Goal: Transaction & Acquisition: Purchase product/service

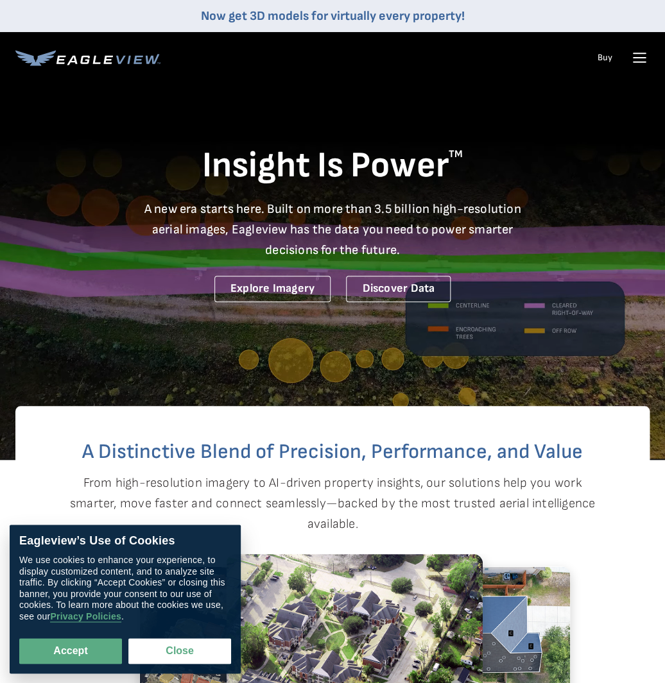
click at [642, 55] on icon at bounding box center [639, 57] width 21 height 21
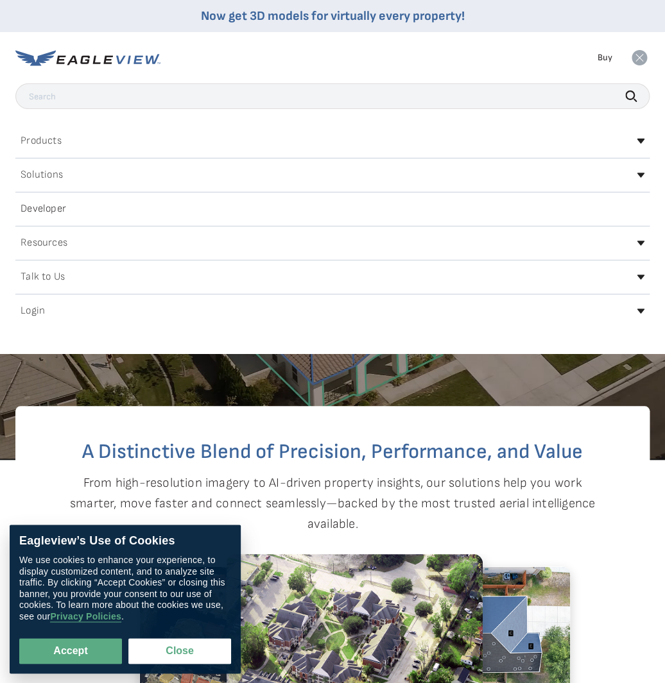
click at [119, 317] on div "Login" at bounding box center [332, 311] width 634 height 21
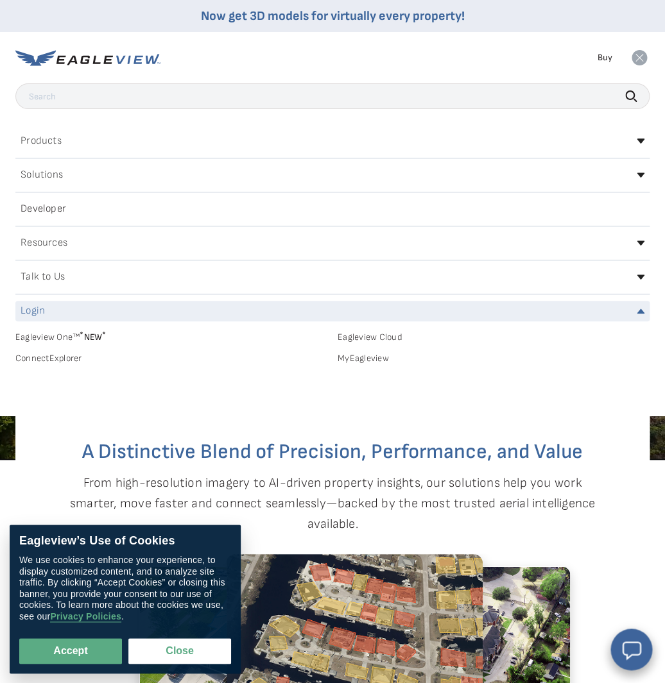
click at [366, 364] on link "MyEagleview" at bounding box center [494, 359] width 312 height 12
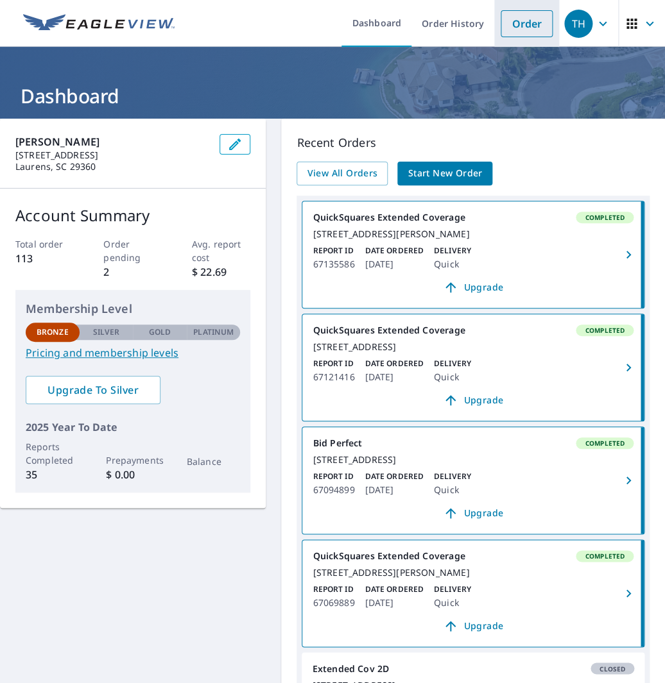
click at [535, 29] on link "Order" at bounding box center [527, 23] width 52 height 27
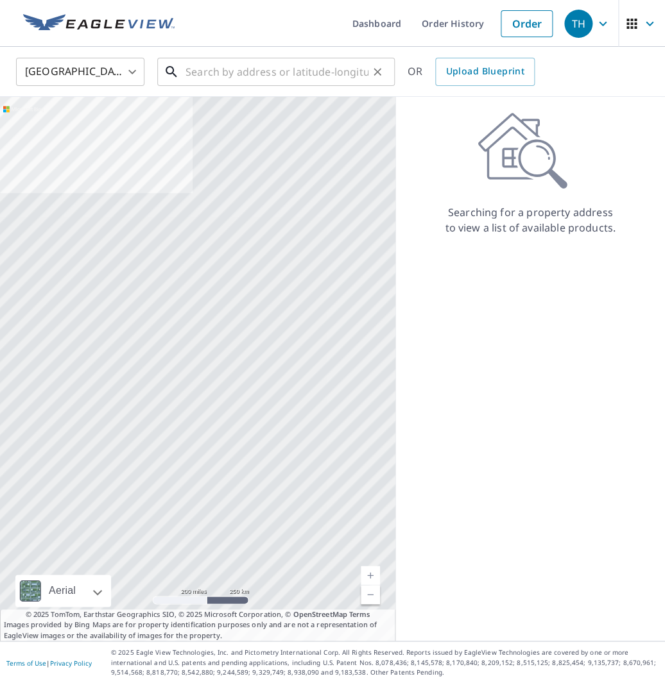
click at [225, 73] on input "text" at bounding box center [276, 72] width 183 height 36
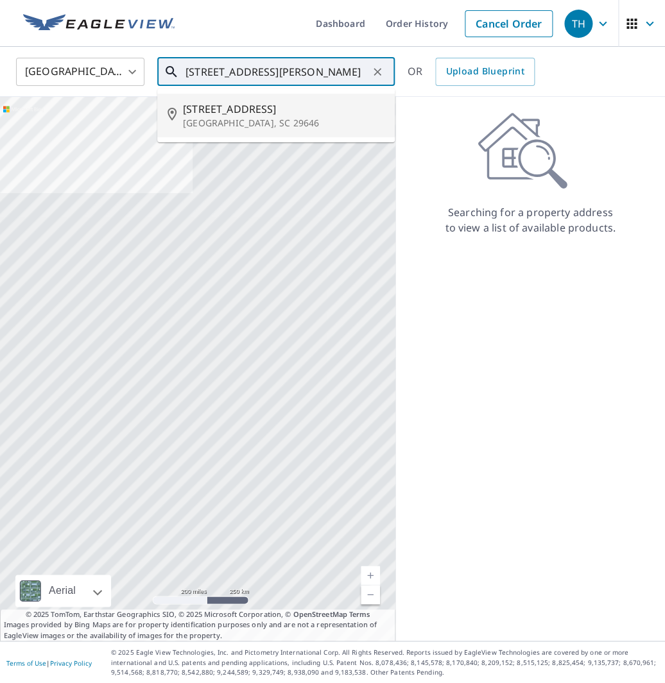
click at [219, 111] on span "204 Woodbury Dr" at bounding box center [283, 108] width 201 height 15
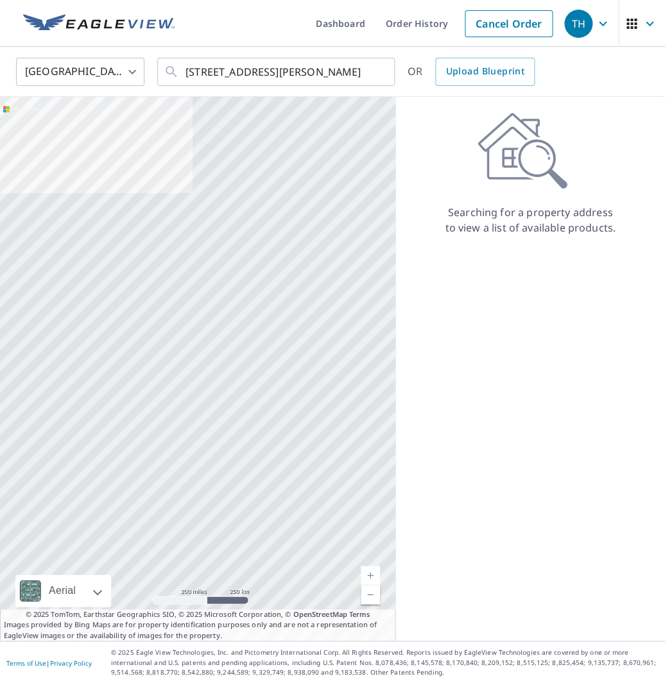
type input "204 Woodbury Dr Greenwood, SC 29646"
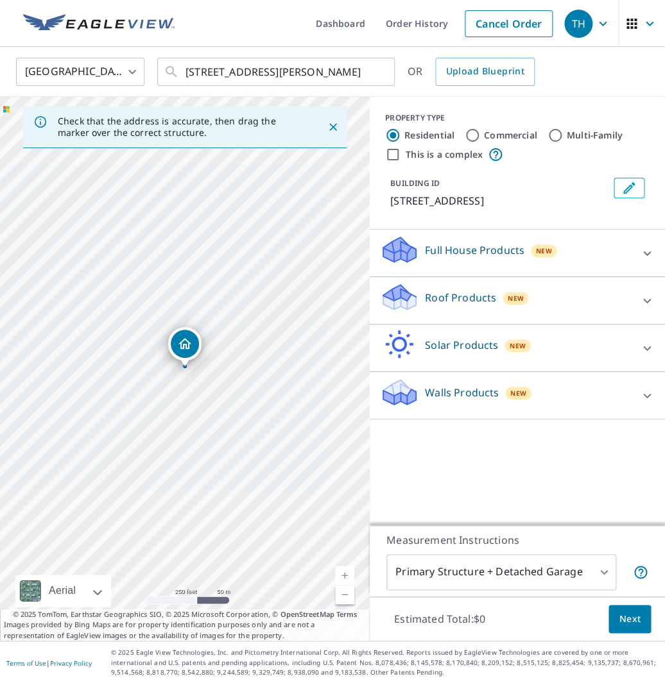
click at [535, 305] on div "Roof Products New" at bounding box center [506, 300] width 252 height 37
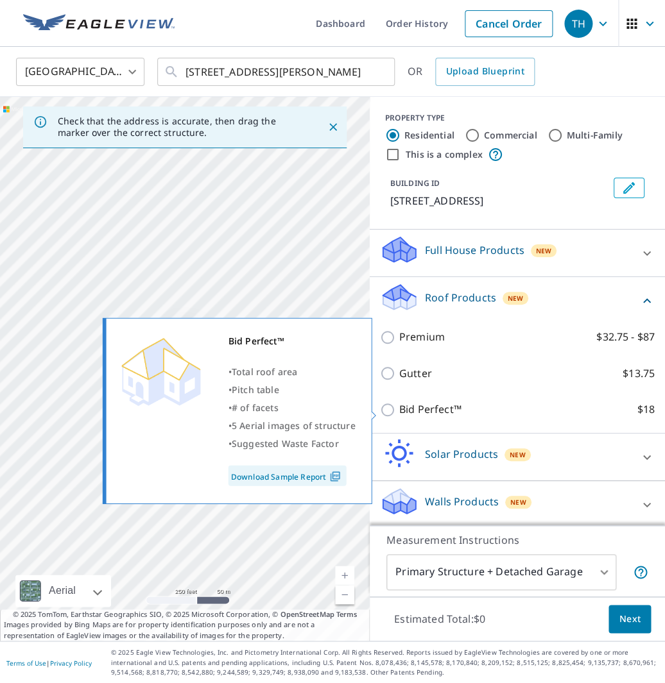
click at [410, 409] on p "Bid Perfect™" at bounding box center [430, 410] width 62 height 16
click at [399, 409] on input "Bid Perfect™ $18" at bounding box center [389, 409] width 19 height 15
checkbox input "true"
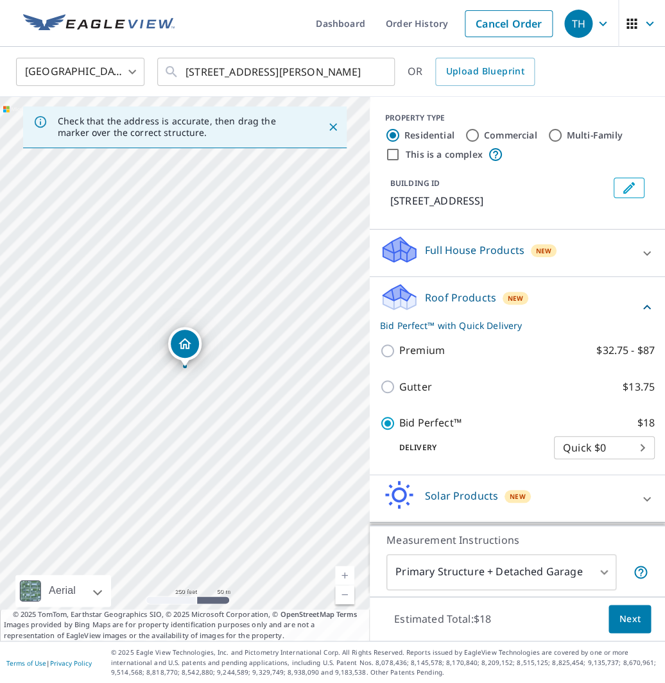
click at [571, 569] on body "TH TH Dashboard Order History Cancel Order TH United States US ​ 204 Woodbury D…" at bounding box center [332, 341] width 665 height 683
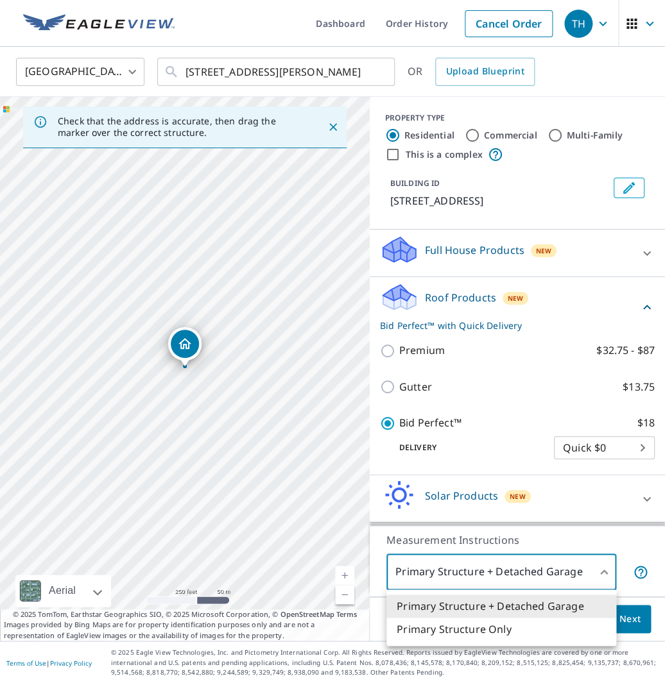
click at [504, 628] on li "Primary Structure Only" at bounding box center [501, 629] width 230 height 23
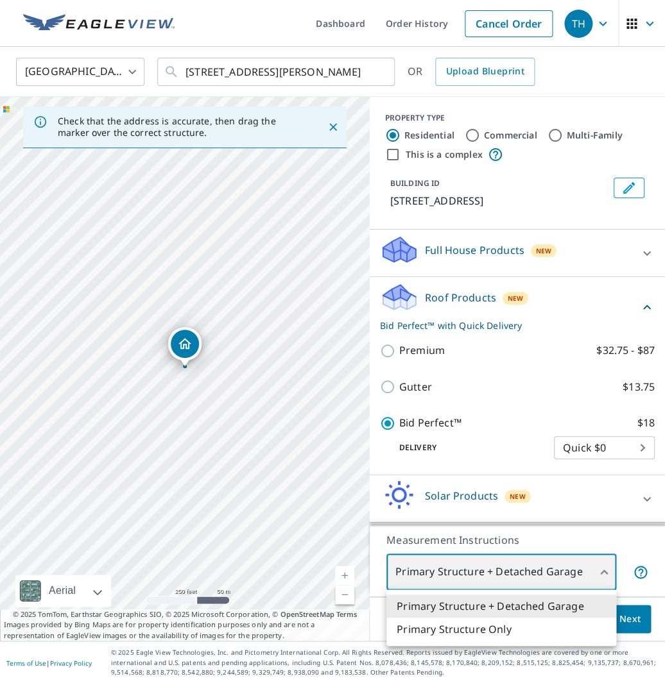
type input "2"
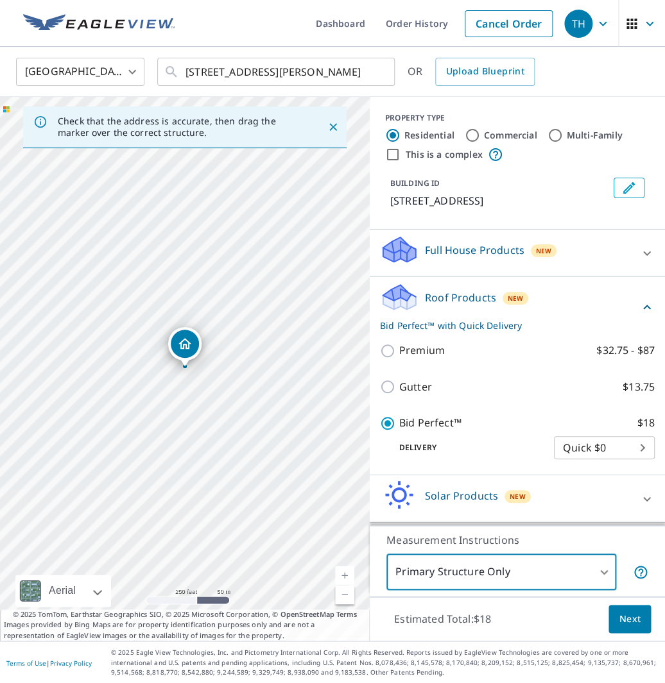
click at [622, 616] on span "Next" at bounding box center [630, 620] width 22 height 16
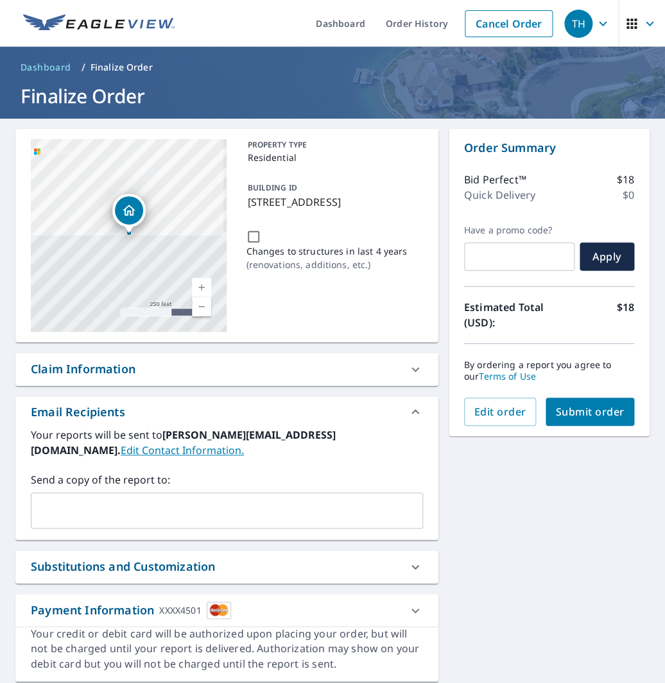
click at [607, 417] on span "Submit order" at bounding box center [590, 412] width 69 height 14
